Goal: Task Accomplishment & Management: Manage account settings

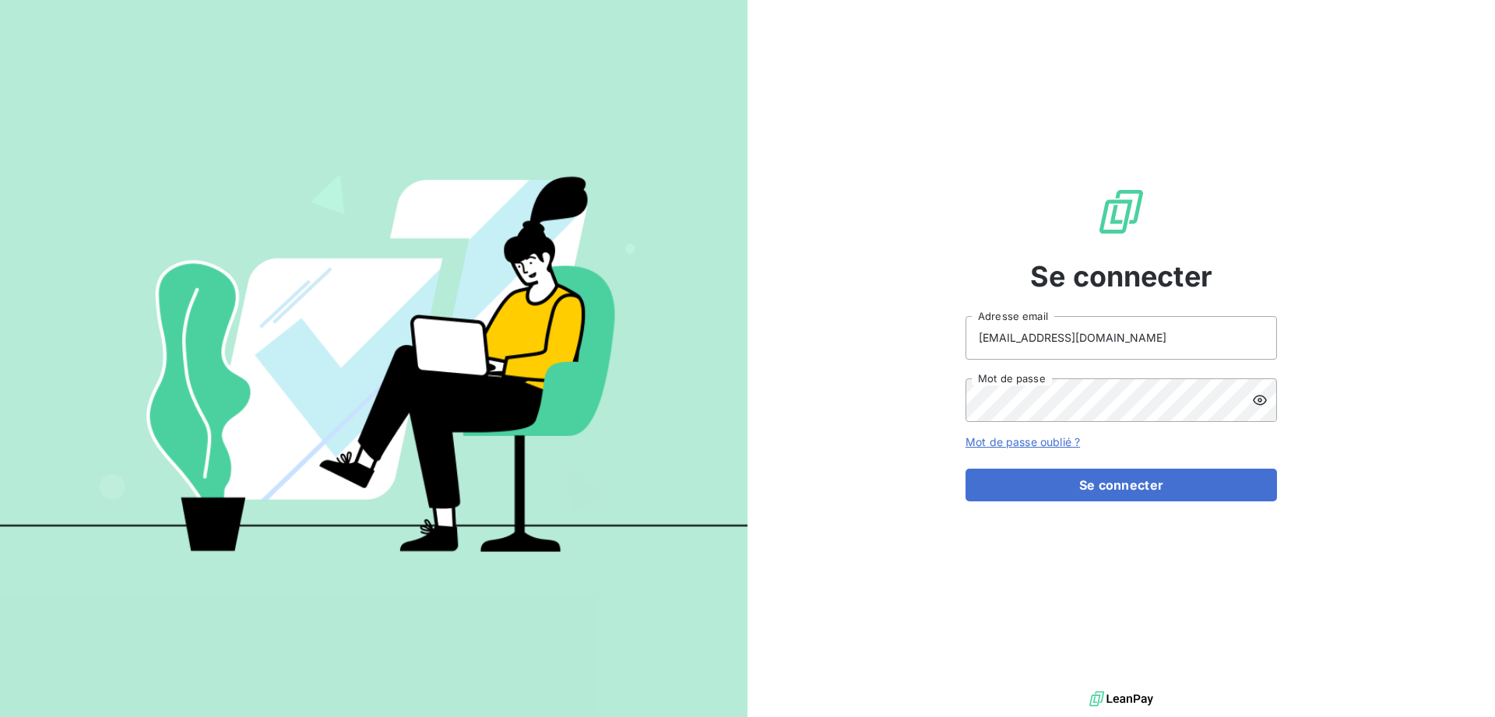
click at [1111, 494] on button "Se connecter" at bounding box center [1120, 485] width 311 height 33
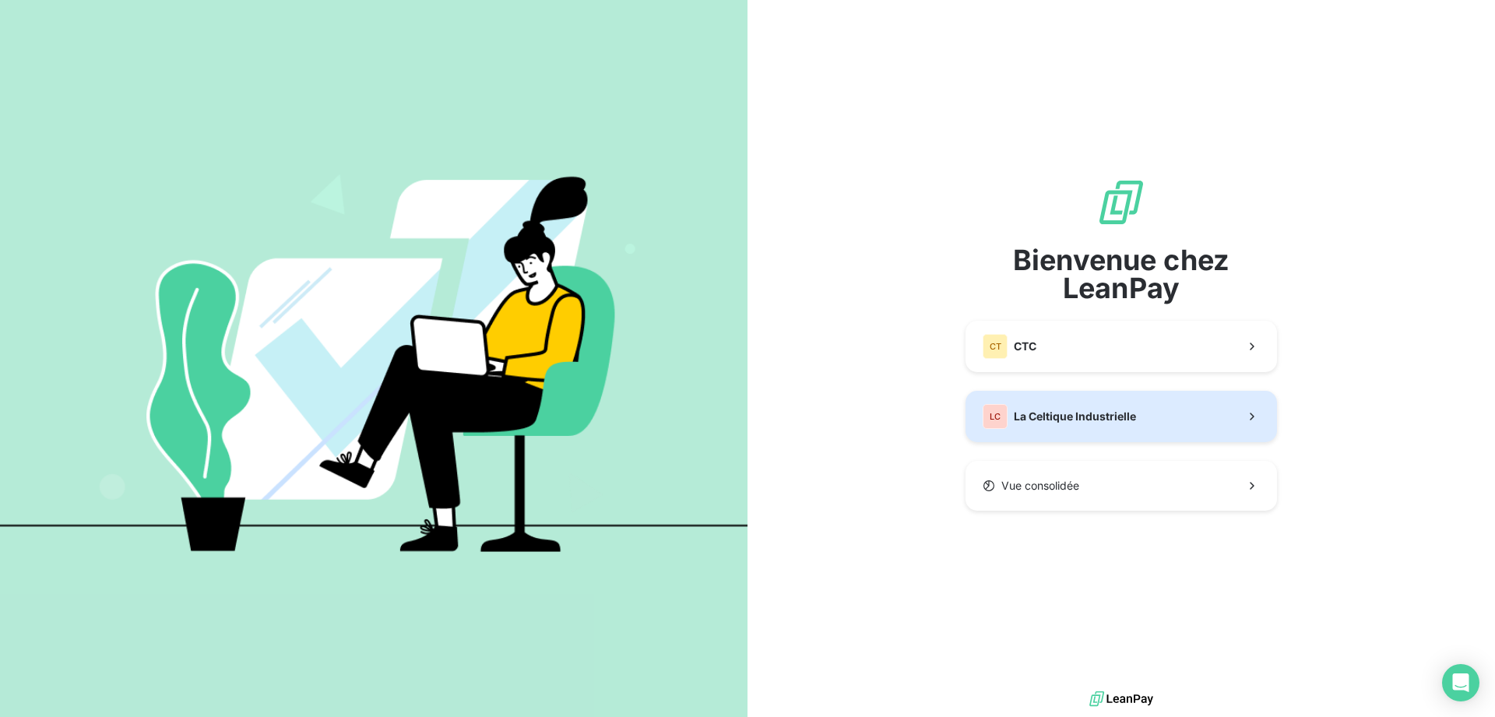
click at [1084, 417] on span "La Celtique Industrielle" at bounding box center [1075, 417] width 122 height 16
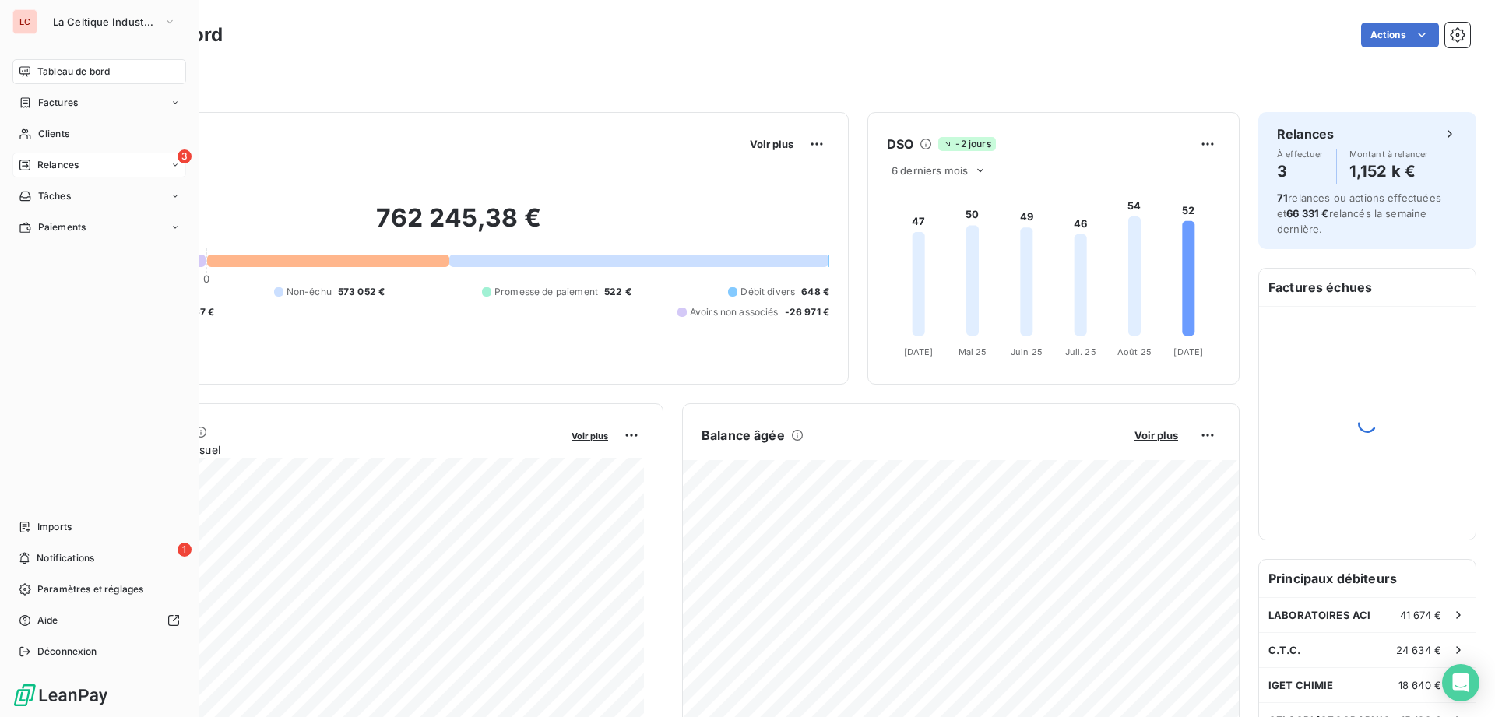
click at [65, 166] on span "Relances" at bounding box center [57, 165] width 41 height 14
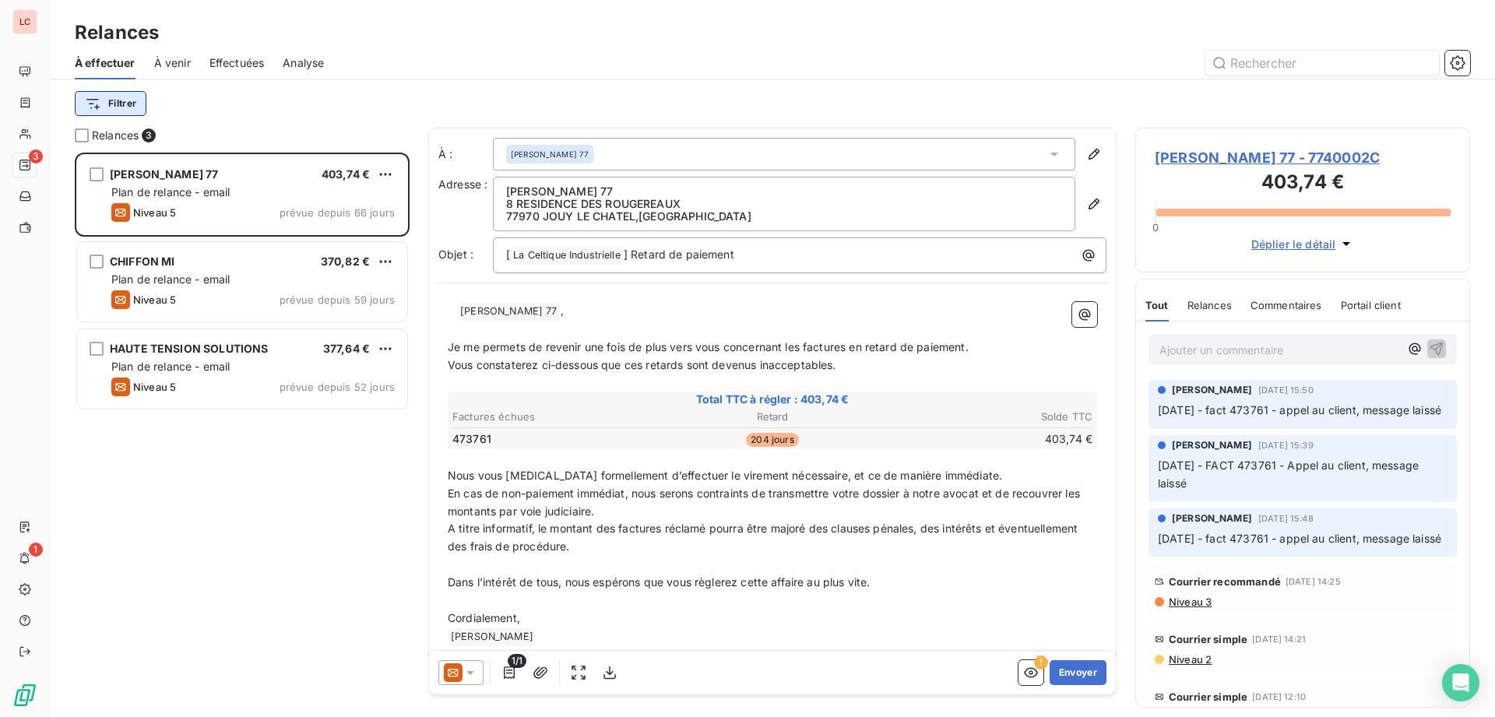
scroll to position [564, 335]
click at [121, 106] on html "LC 3 1 Relances À effectuer À venir Effectuées Analyse Filtrer Relances 3 [PERS…" at bounding box center [747, 358] width 1495 height 717
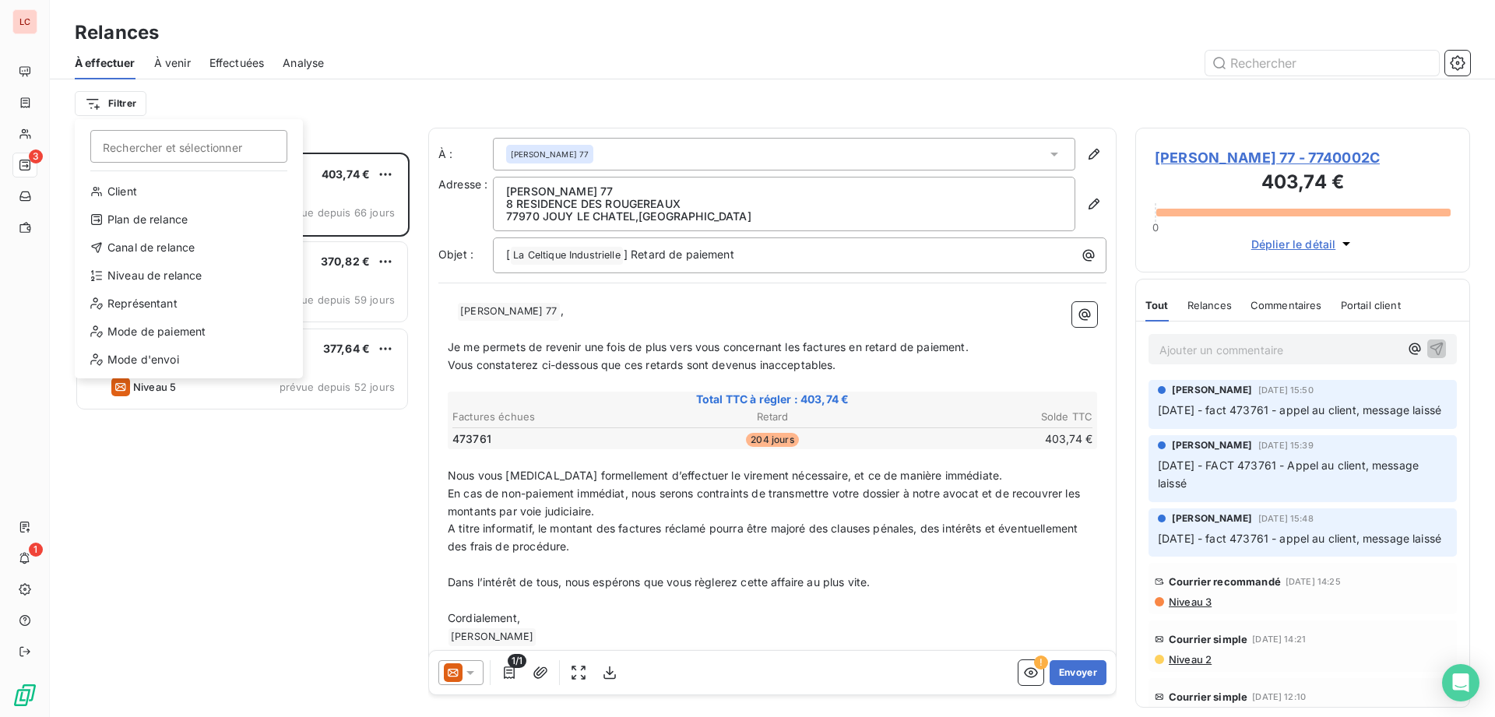
click at [213, 109] on html "LC 3 1 Relances À effectuer À venir Effectuées Analyse Filtrer Rechercher et sé…" at bounding box center [747, 358] width 1495 height 717
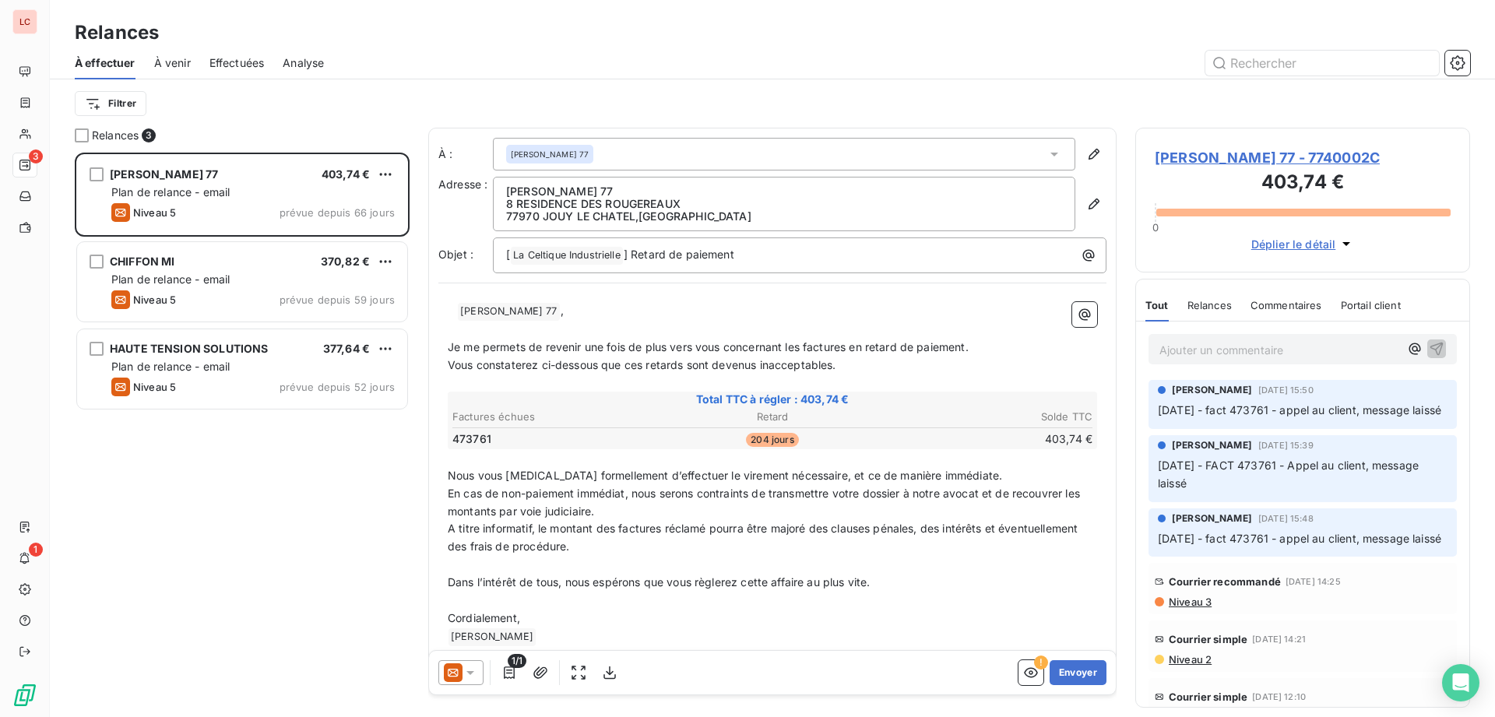
click at [241, 444] on div "[PERSON_NAME] 77 403,74 € Plan de relance - email Niveau 5 prévue depuis 66 jou…" at bounding box center [242, 435] width 335 height 564
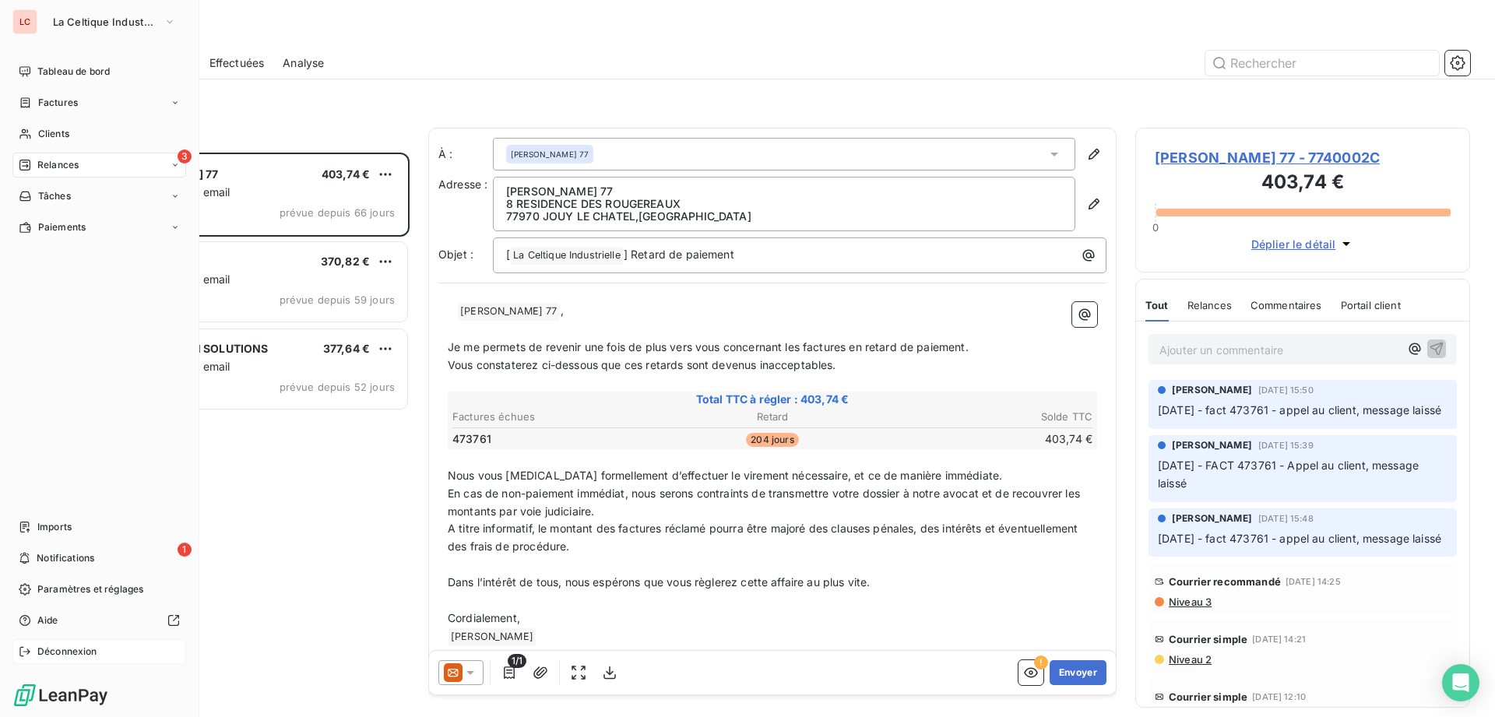
click at [62, 648] on span "Déconnexion" at bounding box center [67, 652] width 60 height 14
